Goal: Find specific page/section: Find specific page/section

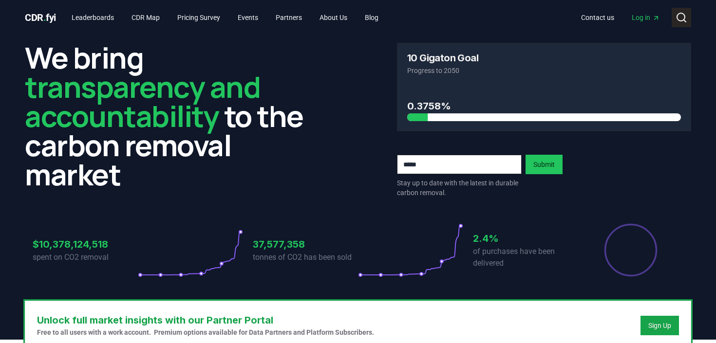
click at [677, 19] on circle at bounding box center [681, 17] width 8 height 8
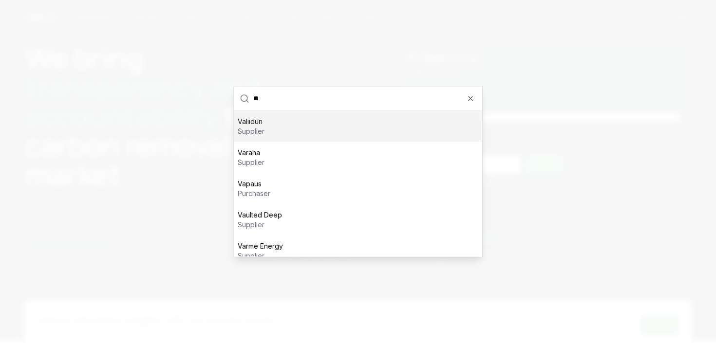
type input "***"
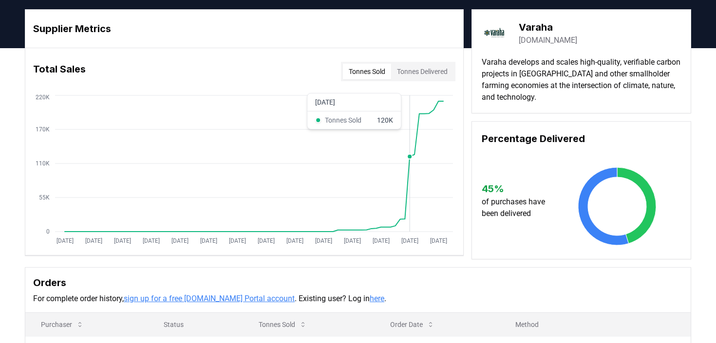
scroll to position [154, 0]
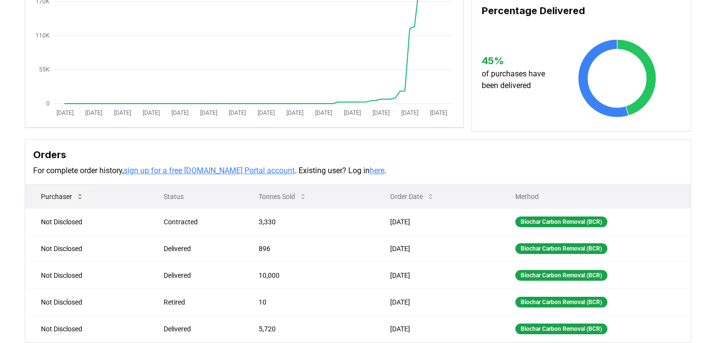
click at [59, 196] on button "Purchaser" at bounding box center [62, 196] width 58 height 19
click at [302, 200] on icon at bounding box center [303, 197] width 8 height 8
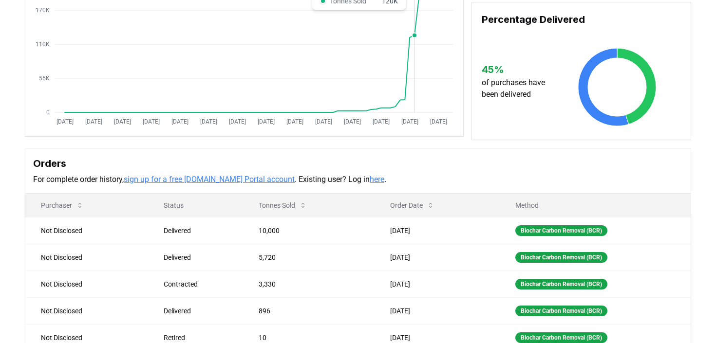
scroll to position [216, 0]
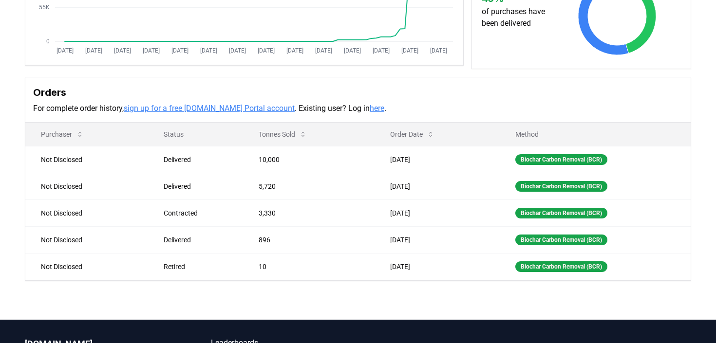
click at [370, 110] on link "here" at bounding box center [377, 108] width 15 height 9
